Goal: Information Seeking & Learning: Learn about a topic

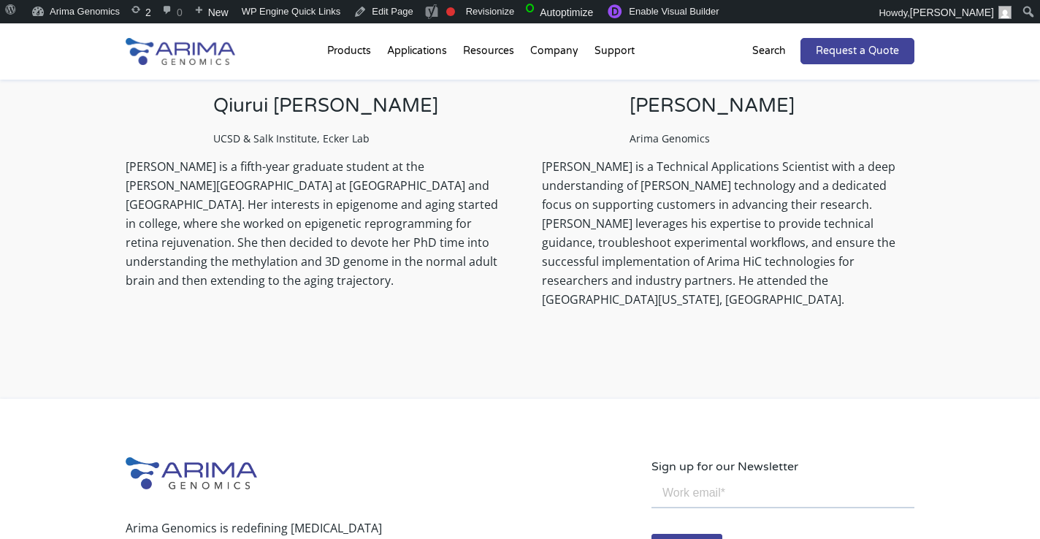
scroll to position [1122, 0]
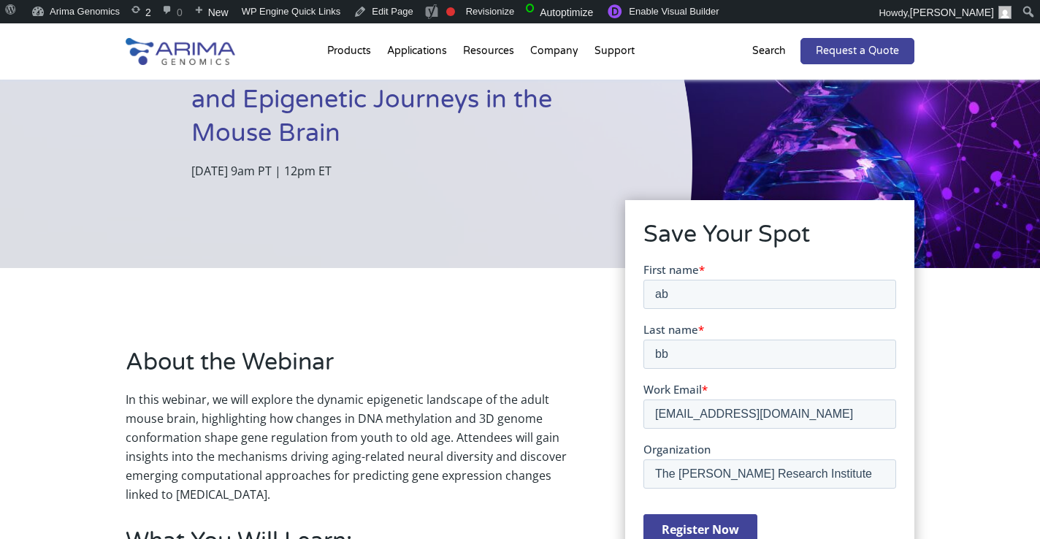
scroll to position [181, 0]
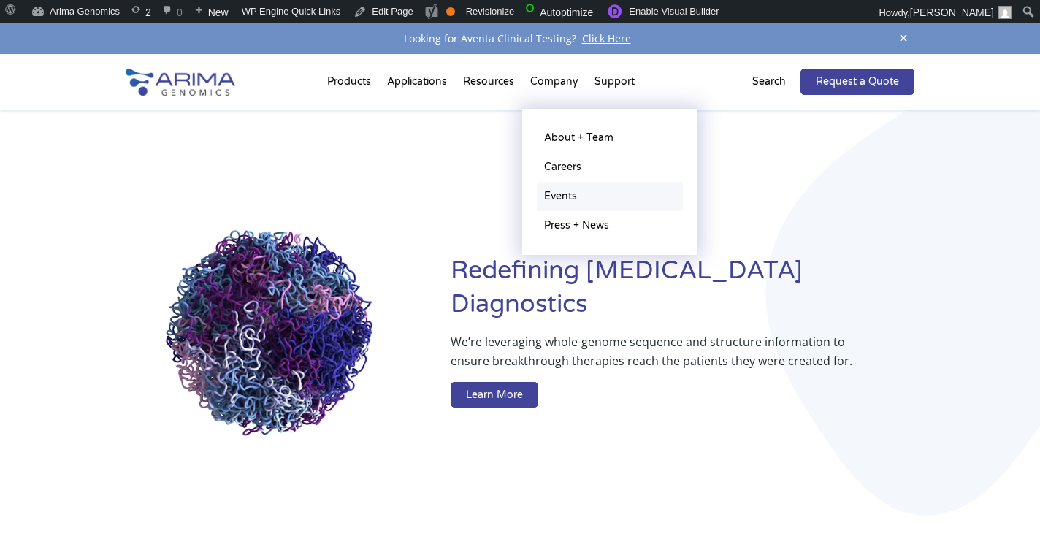
click at [570, 194] on link "Events" at bounding box center [610, 196] width 146 height 29
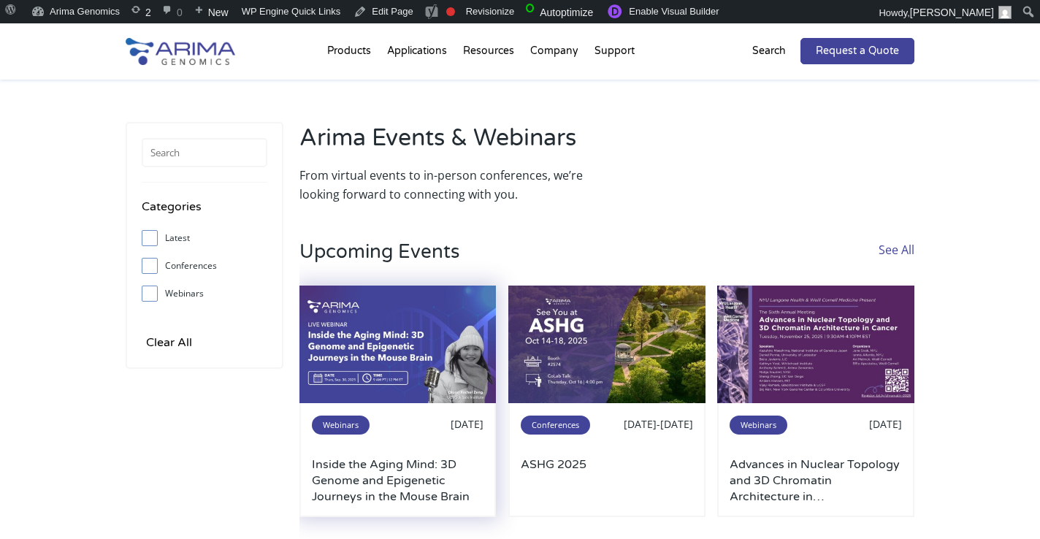
click at [411, 338] on img at bounding box center [398, 345] width 197 height 118
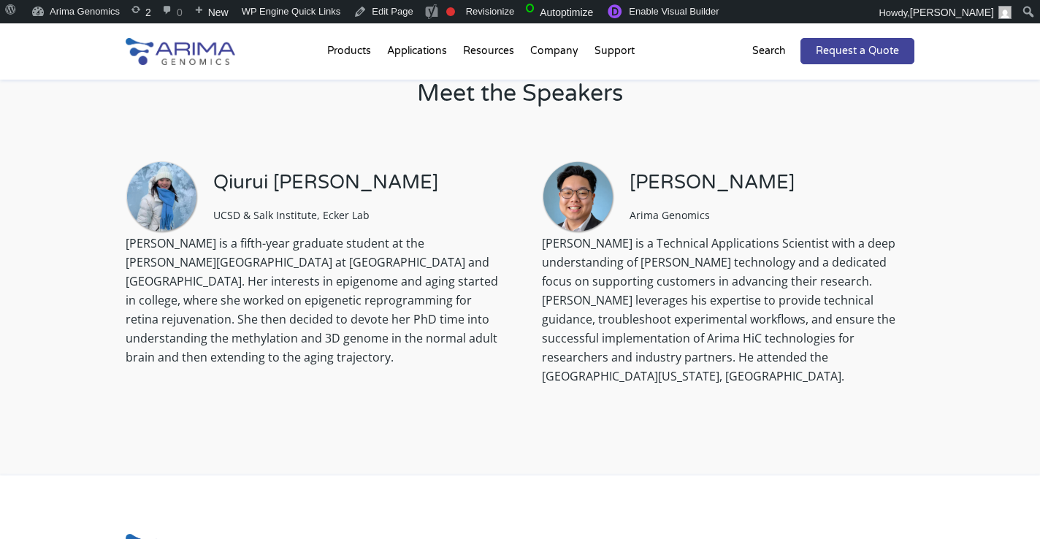
scroll to position [995, 0]
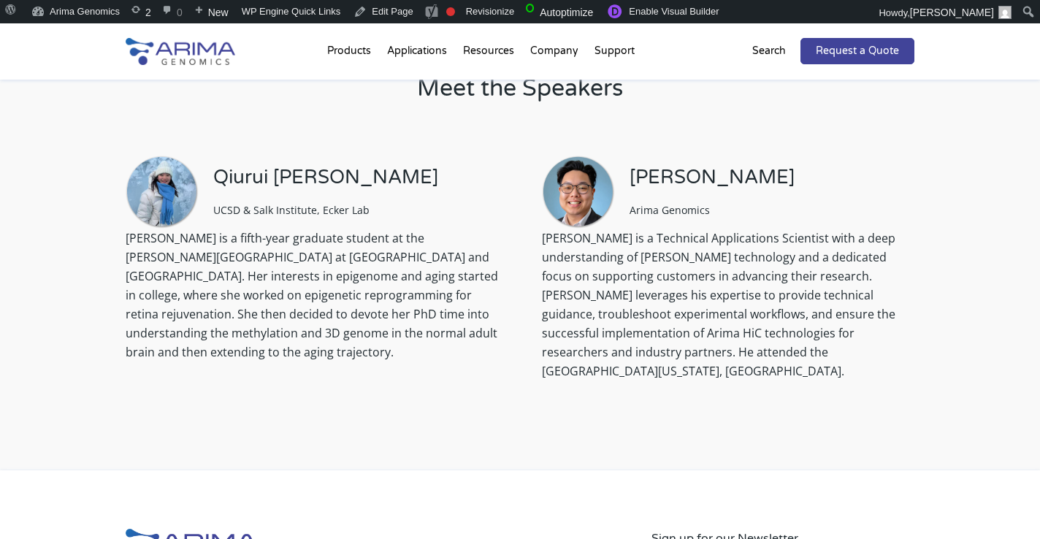
click at [289, 298] on p "[PERSON_NAME] is a fifth-year graduate student at the [PERSON_NAME][GEOGRAPHIC_…" at bounding box center [312, 301] width 373 height 145
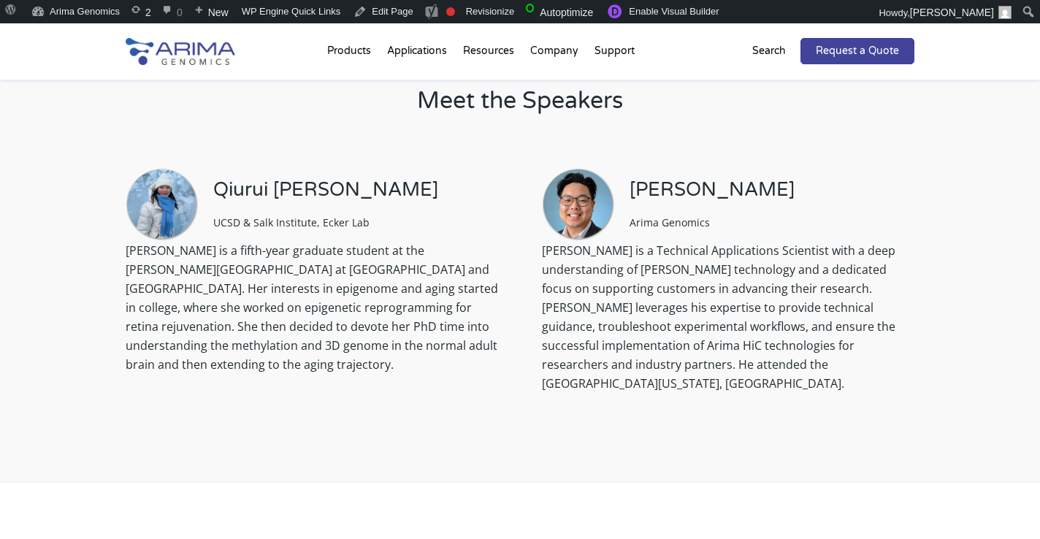
scroll to position [986, 0]
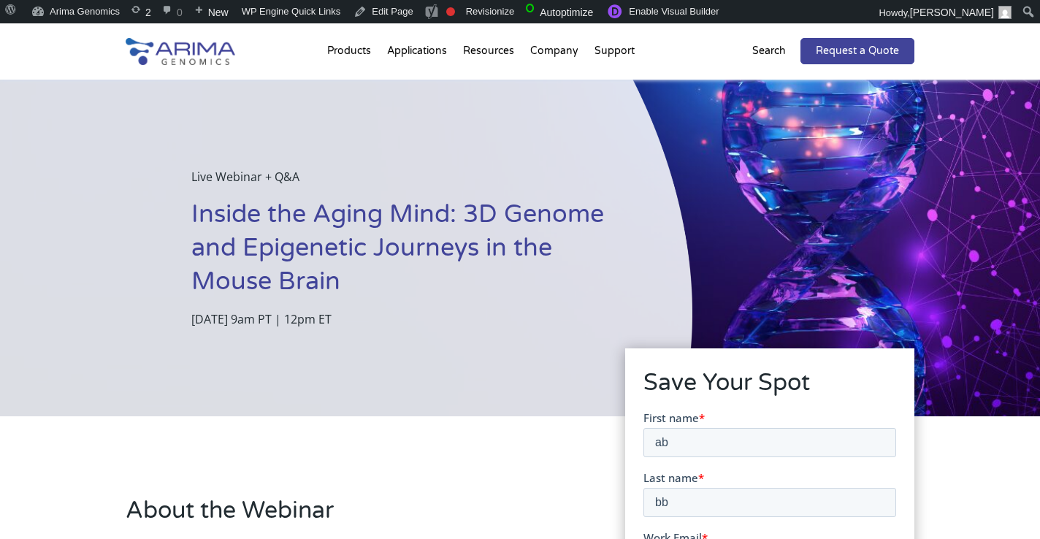
click at [343, 223] on h1 "Inside the Aging Mind: 3D Genome and Epigenetic Journeys in the Mouse Brain" at bounding box center [405, 254] width 428 height 112
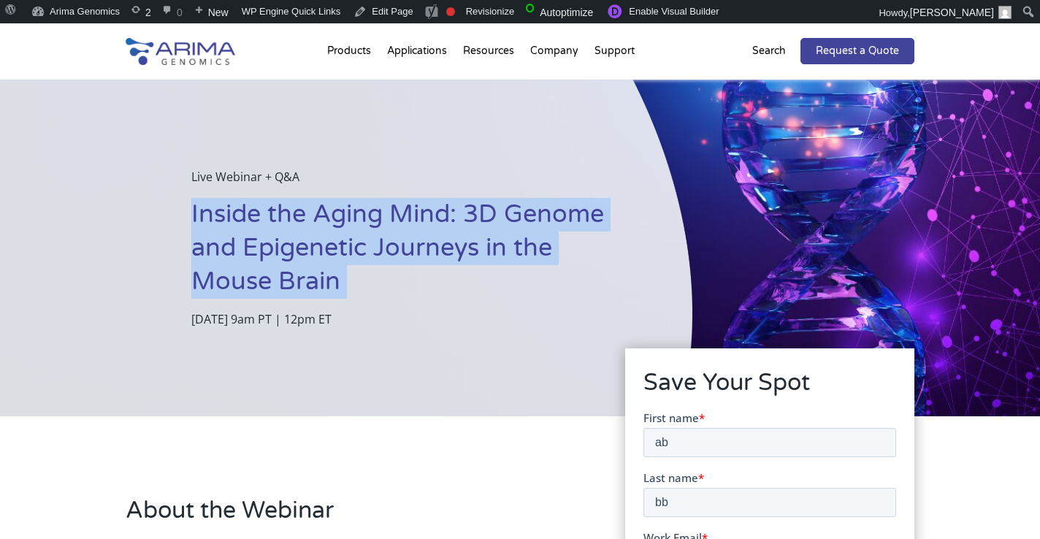
click at [343, 223] on h1 "Inside the Aging Mind: 3D Genome and Epigenetic Journeys in the Mouse Brain" at bounding box center [405, 254] width 428 height 112
copy h1 "Inside the Aging Mind: 3D Genome and Epigenetic Journeys in the Mouse Brain"
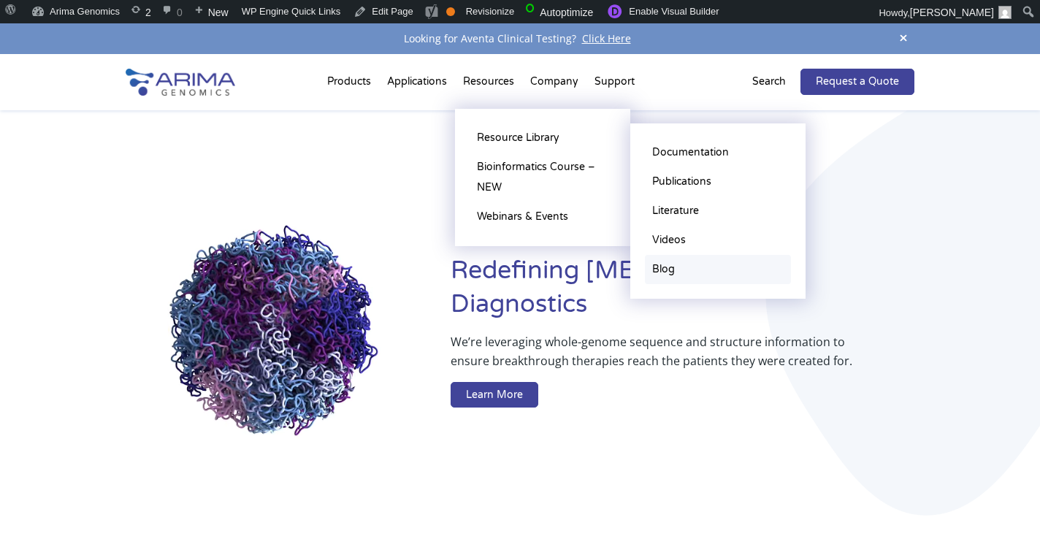
click at [680, 271] on link "Blog" at bounding box center [718, 269] width 146 height 29
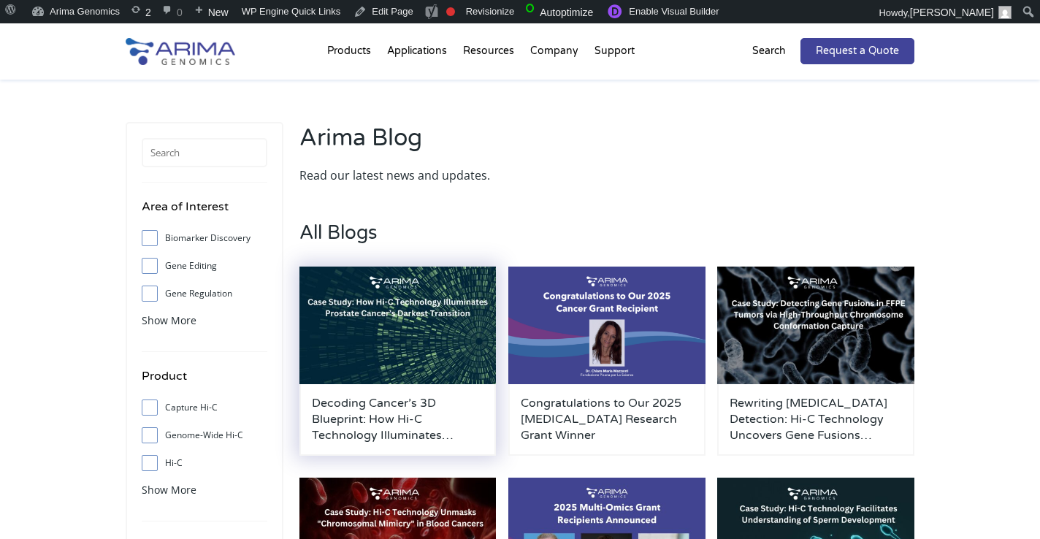
click at [451, 343] on img at bounding box center [398, 326] width 197 height 118
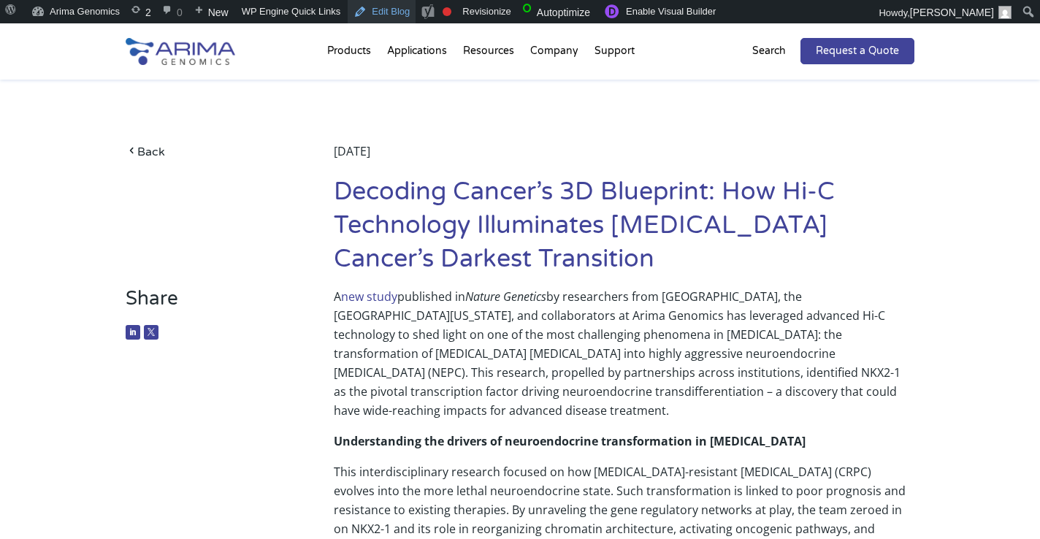
click at [388, 12] on link "Edit Blog" at bounding box center [382, 11] width 68 height 23
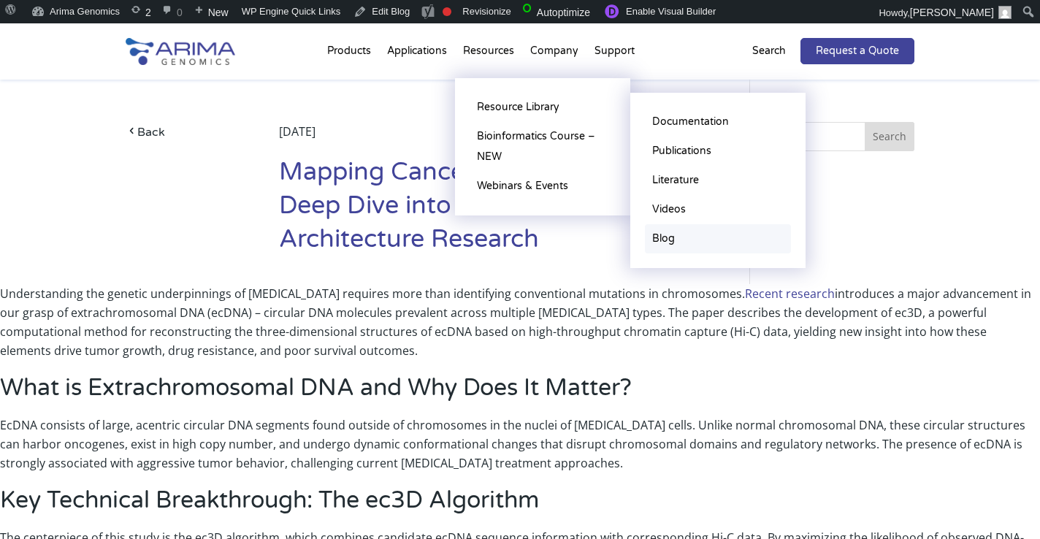
click at [668, 244] on link "Blog" at bounding box center [718, 238] width 146 height 29
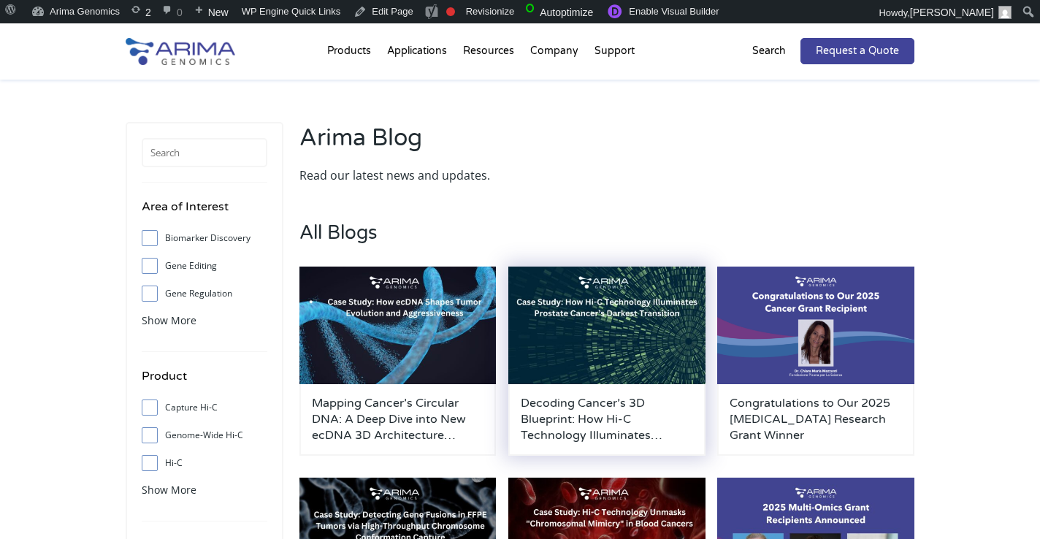
click at [578, 294] on img at bounding box center [606, 326] width 197 height 118
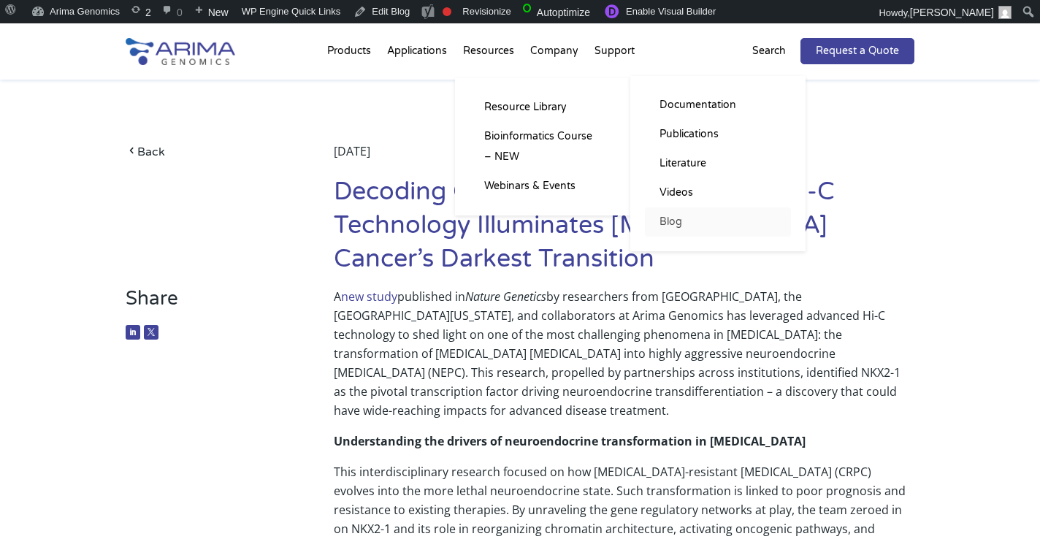
click at [677, 231] on link "Blog" at bounding box center [718, 221] width 146 height 29
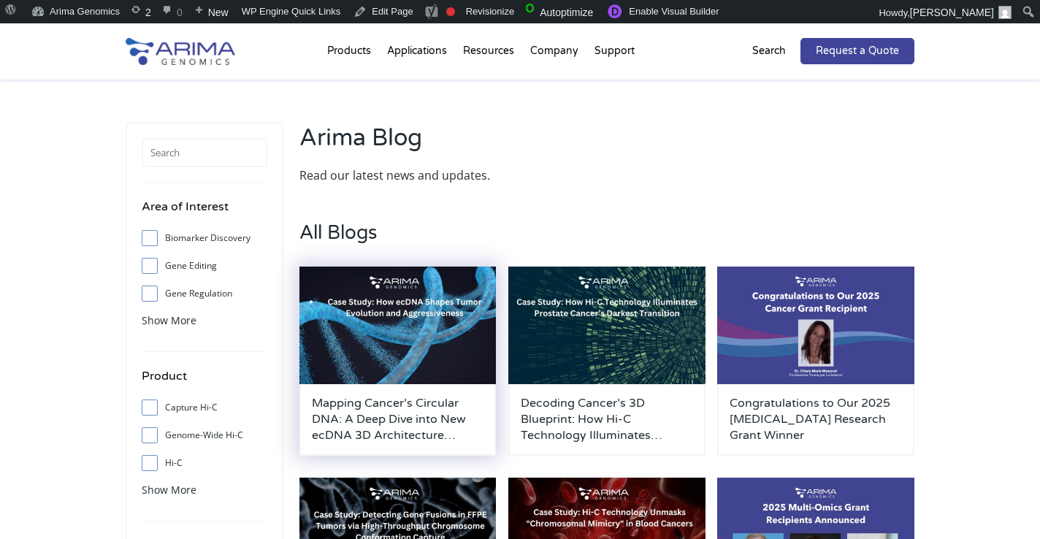
click at [413, 311] on img at bounding box center [398, 326] width 197 height 118
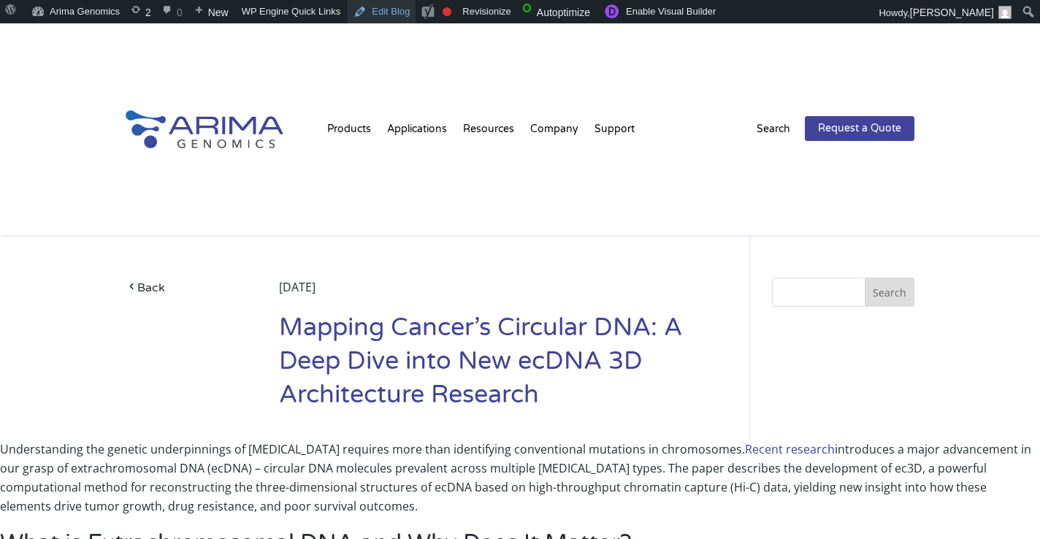
click at [391, 10] on link "Edit Blog" at bounding box center [382, 11] width 68 height 23
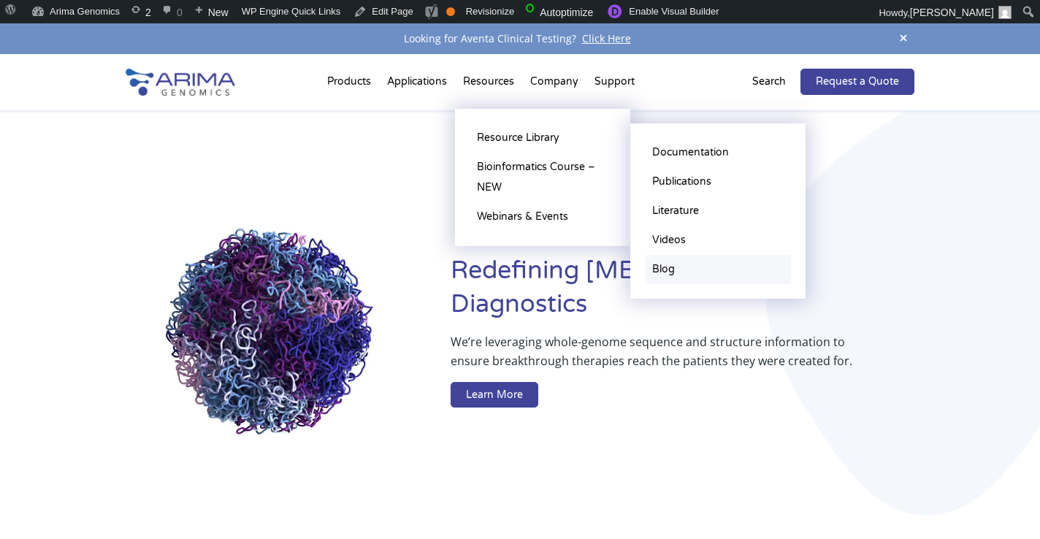
click at [679, 274] on link "Blog" at bounding box center [718, 269] width 146 height 29
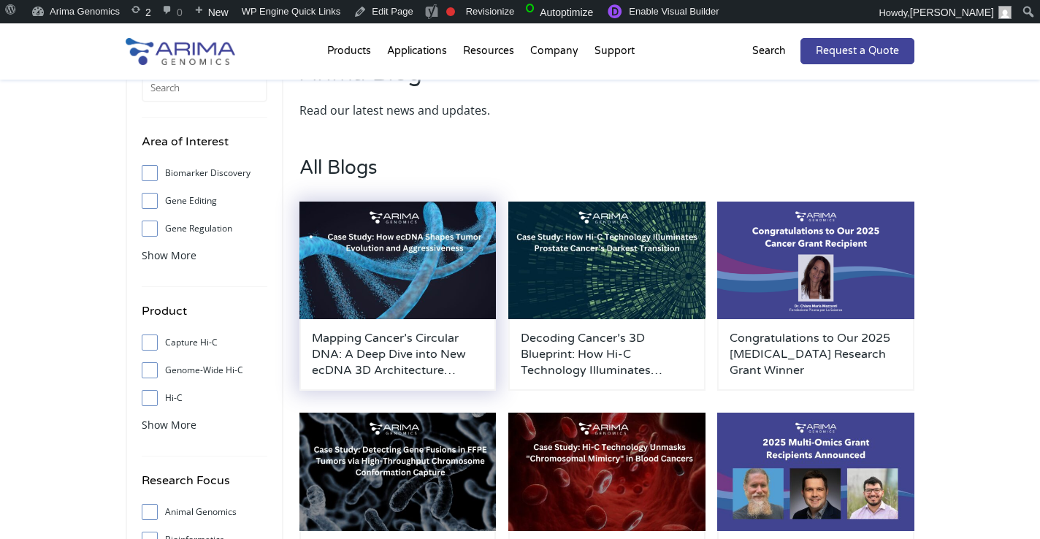
scroll to position [77, 0]
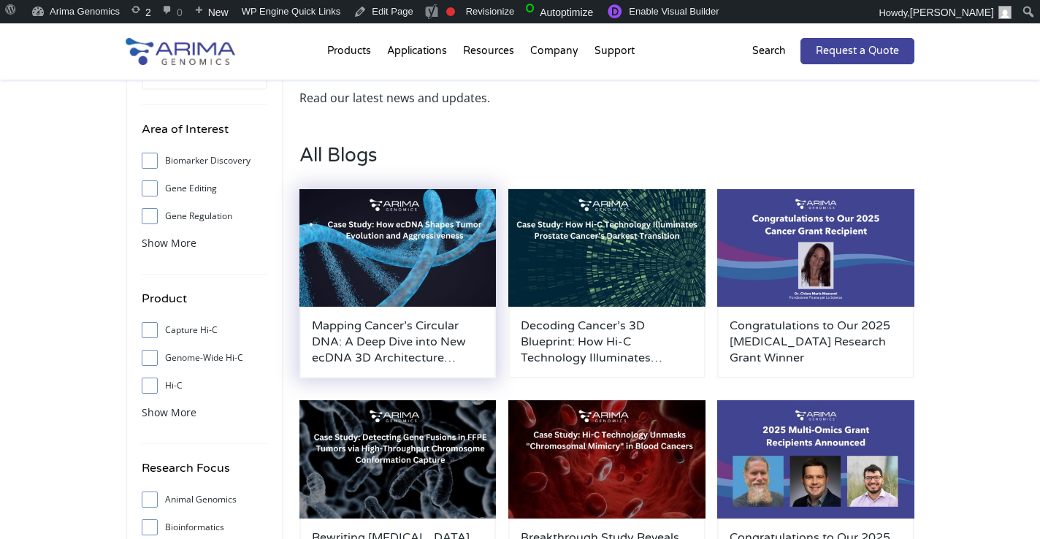
click at [429, 274] on img at bounding box center [398, 248] width 197 height 118
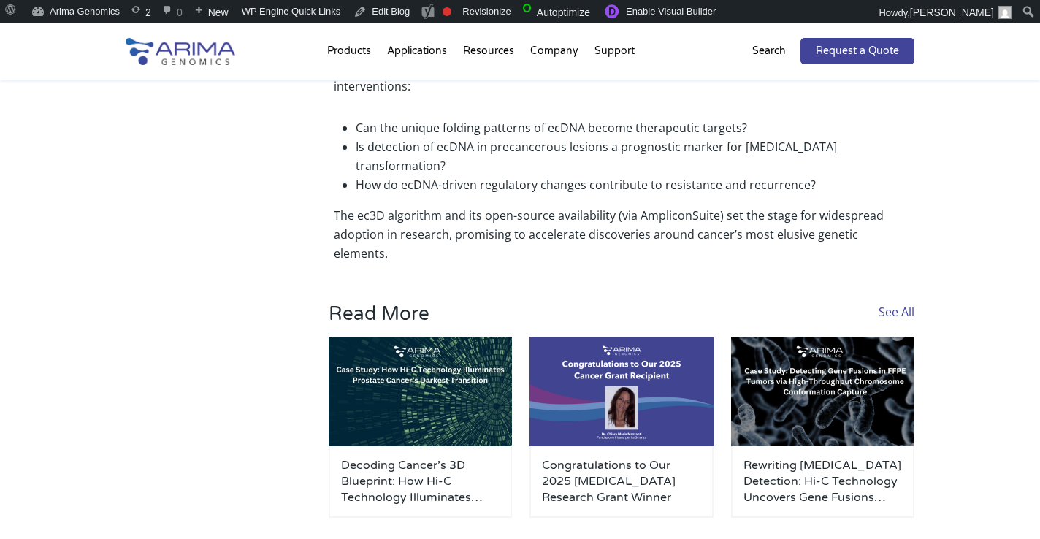
scroll to position [985, 0]
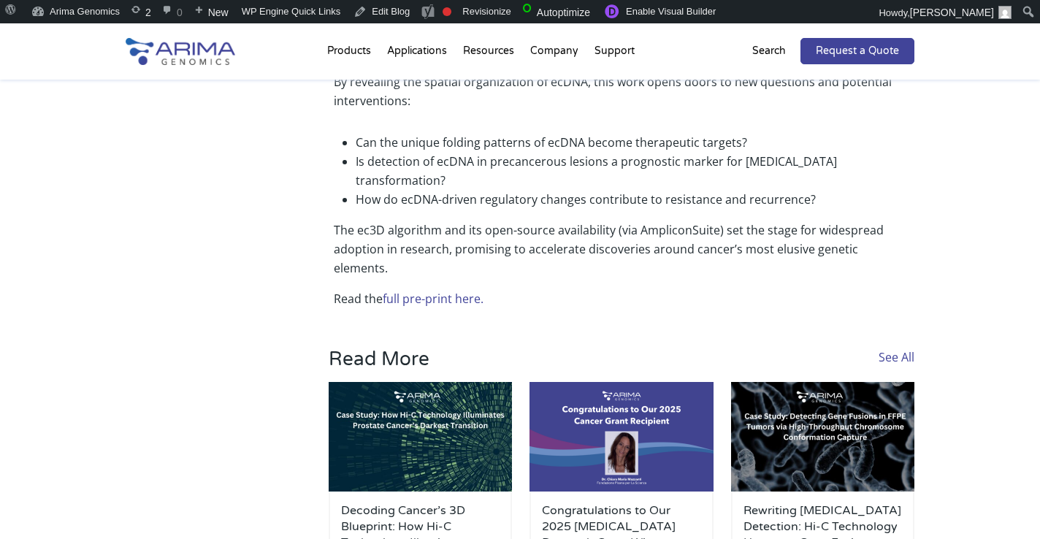
scroll to position [960, 0]
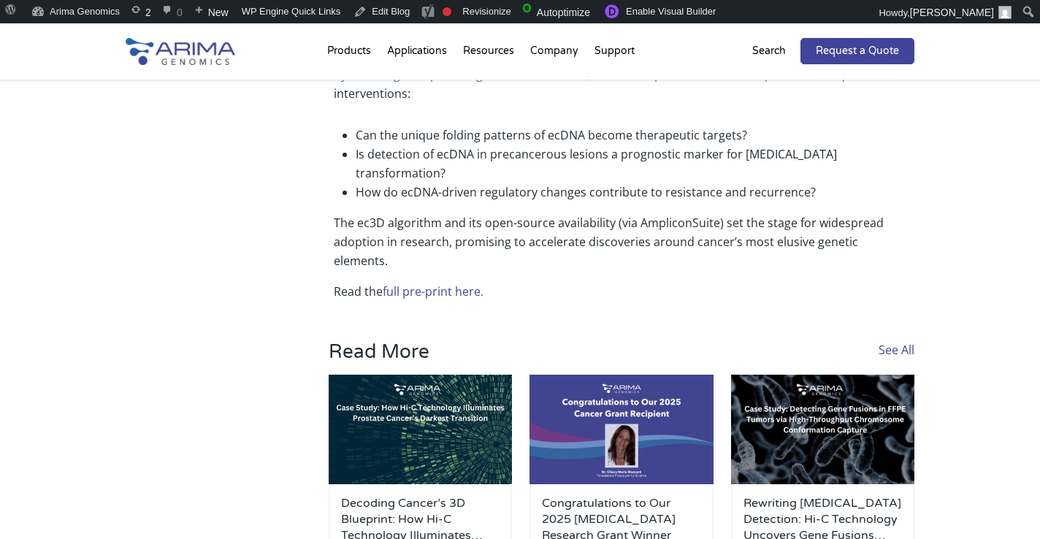
click at [448, 283] on link "full pre-print here." at bounding box center [433, 291] width 101 height 16
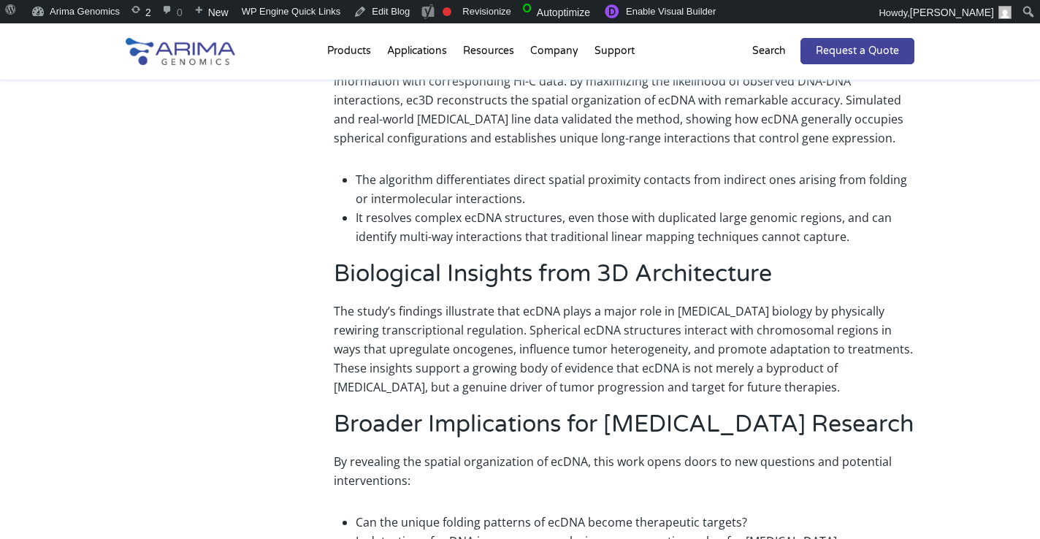
scroll to position [0, 0]
